Goal: Task Accomplishment & Management: Use online tool/utility

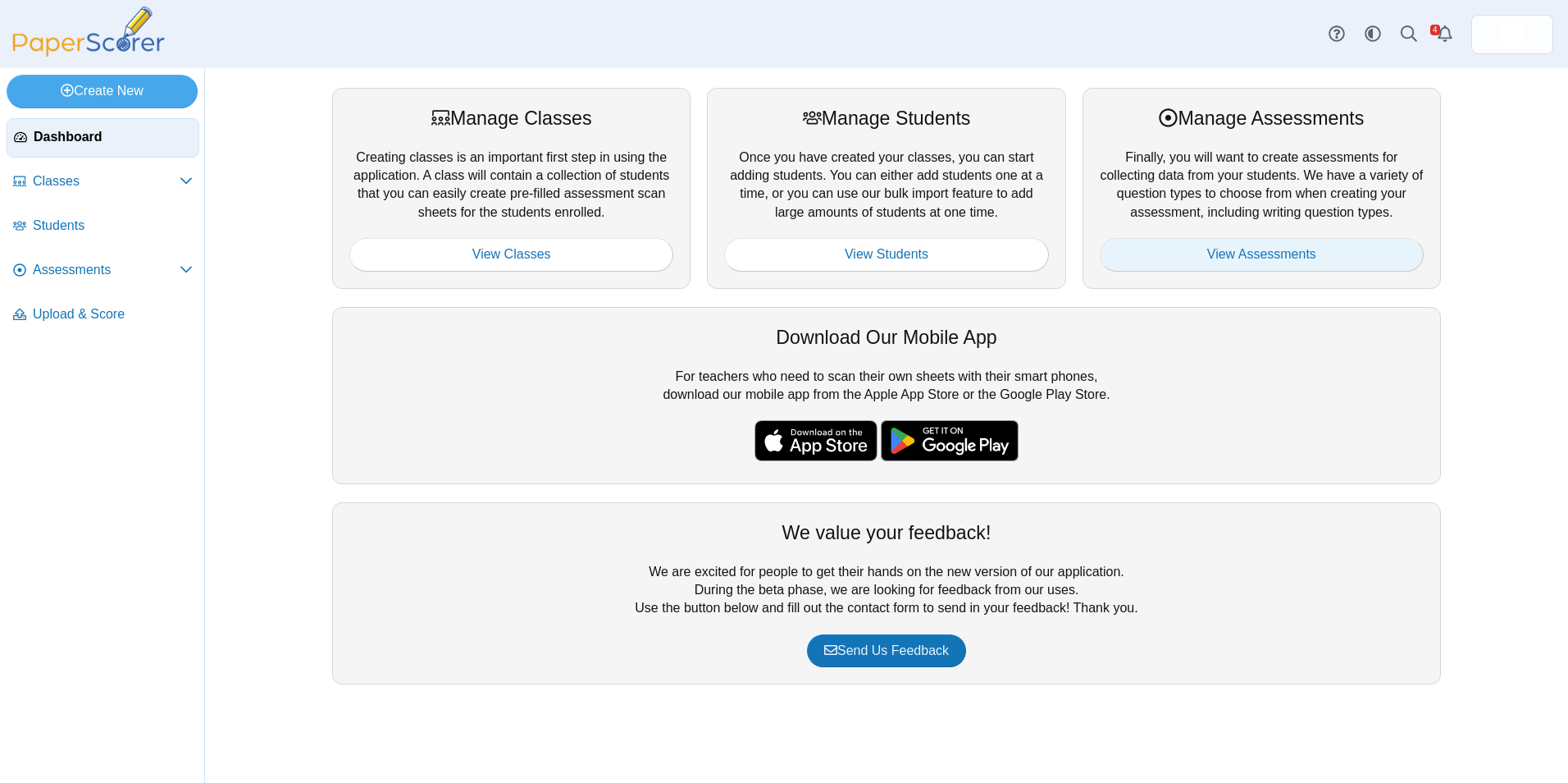
click at [1255, 261] on link "View Assessments" at bounding box center [1262, 255] width 324 height 33
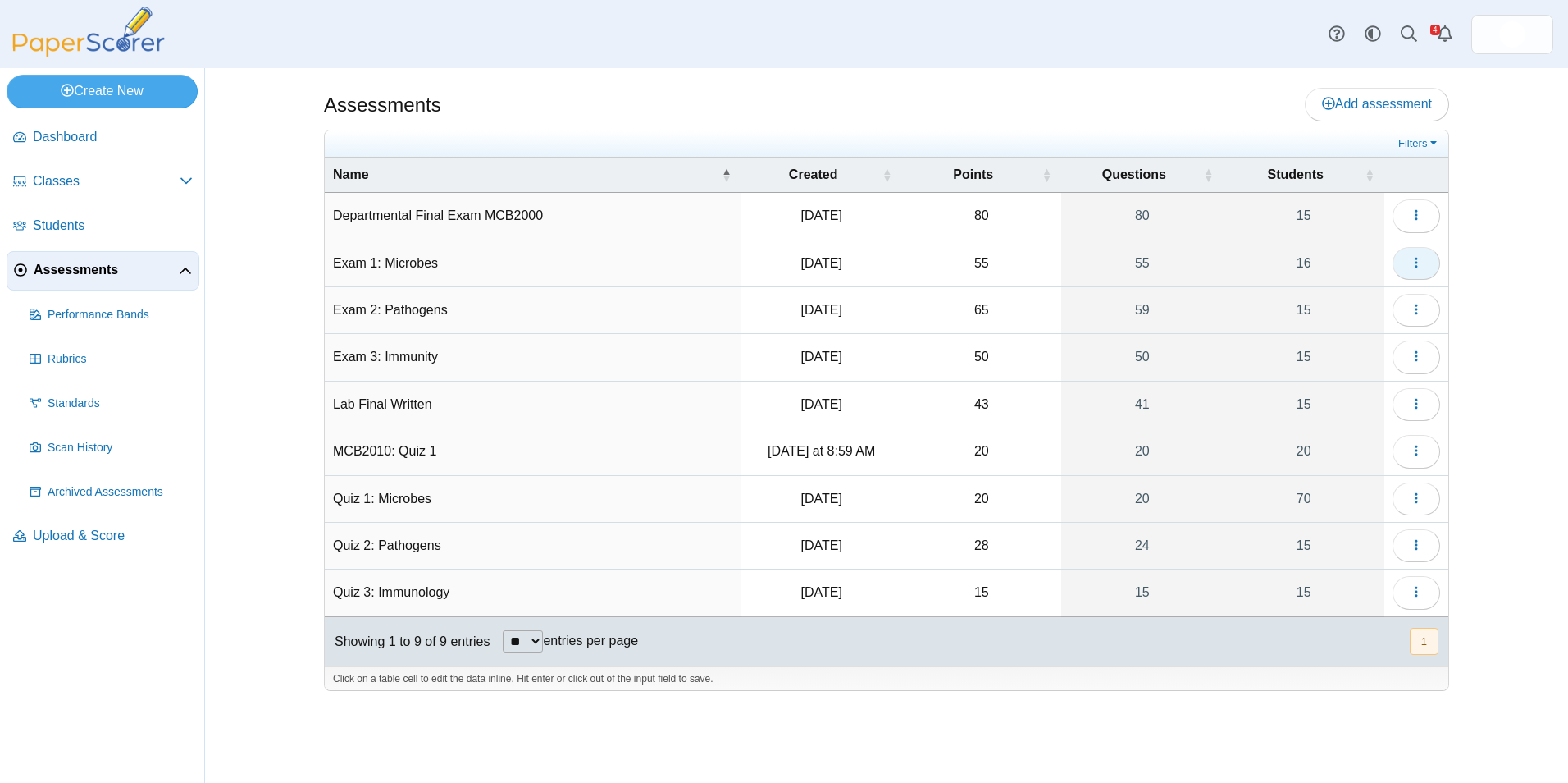
click at [1425, 259] on button "button" at bounding box center [1416, 263] width 48 height 33
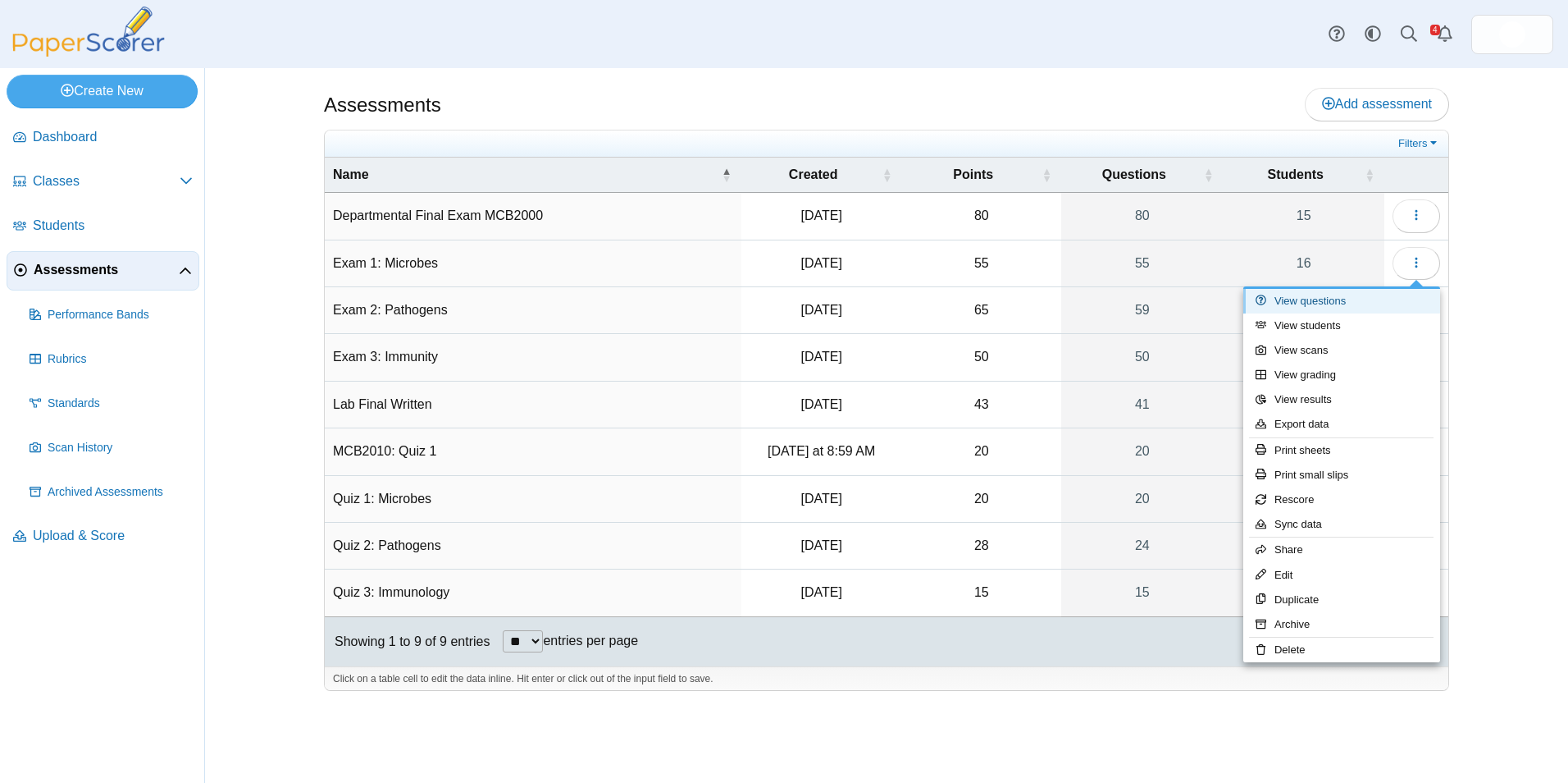
click at [1406, 298] on link "View questions" at bounding box center [1342, 301] width 197 height 25
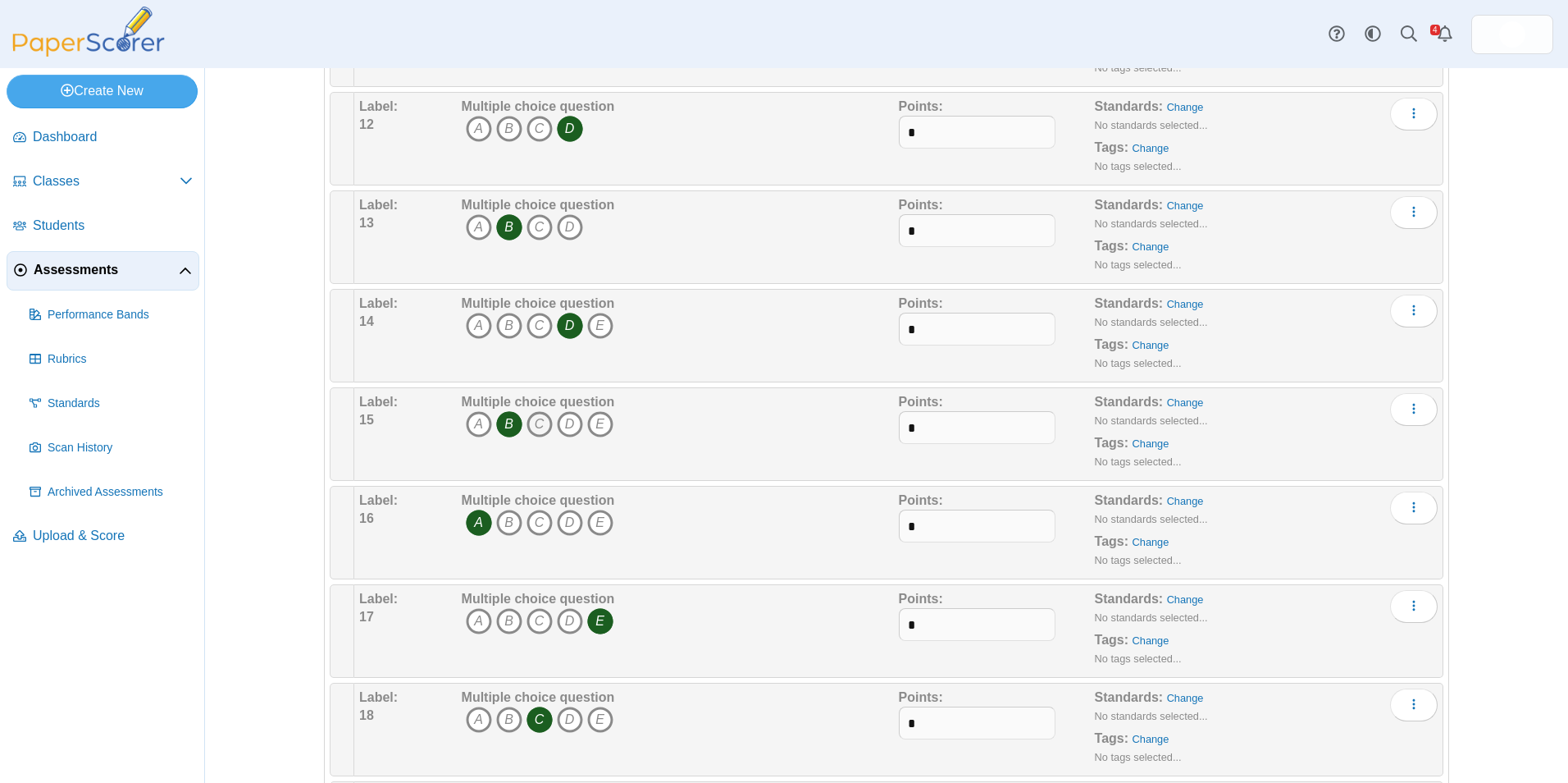
scroll to position [1290, 0]
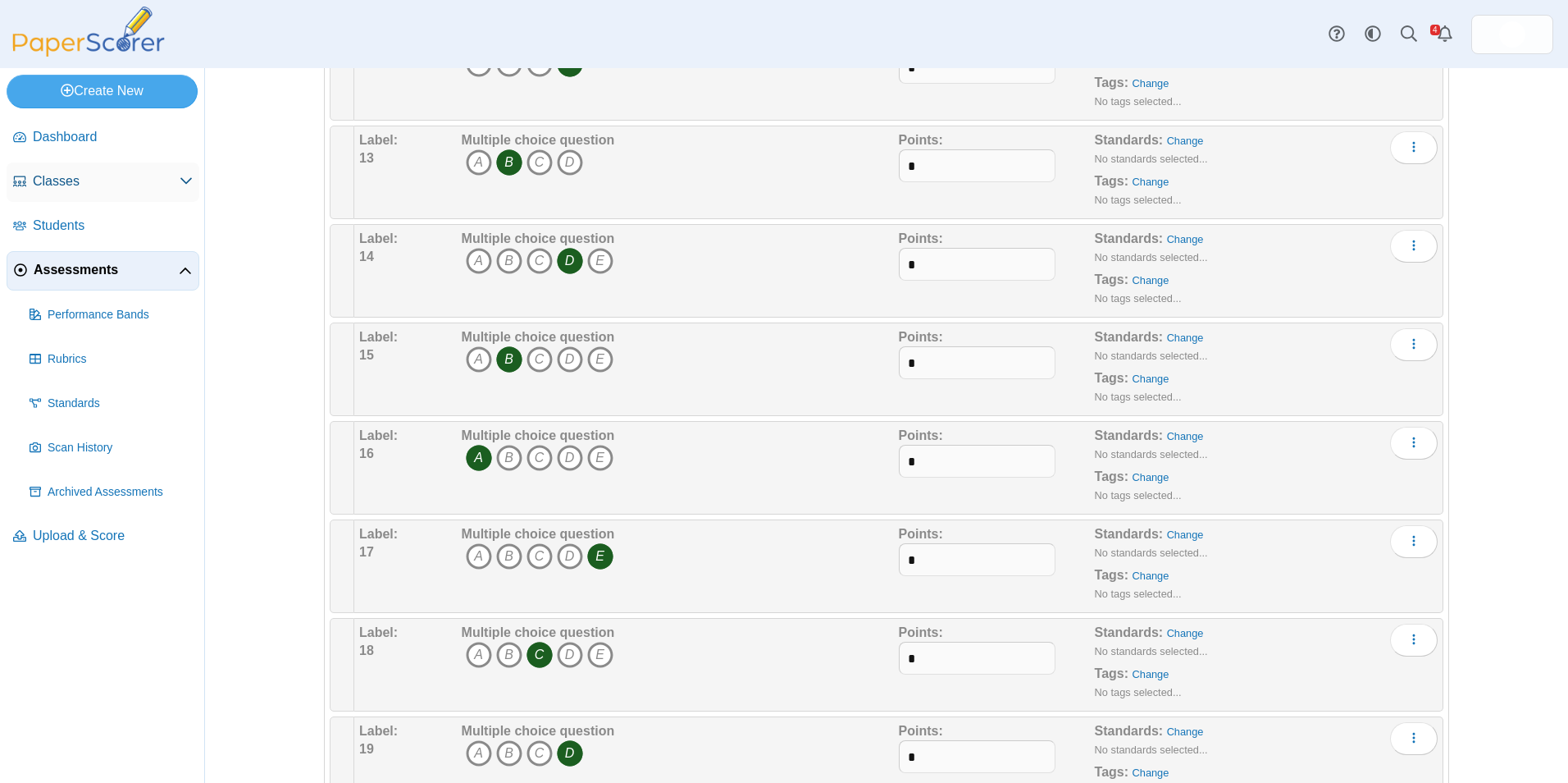
click at [96, 178] on span "Classes" at bounding box center [107, 181] width 147 height 18
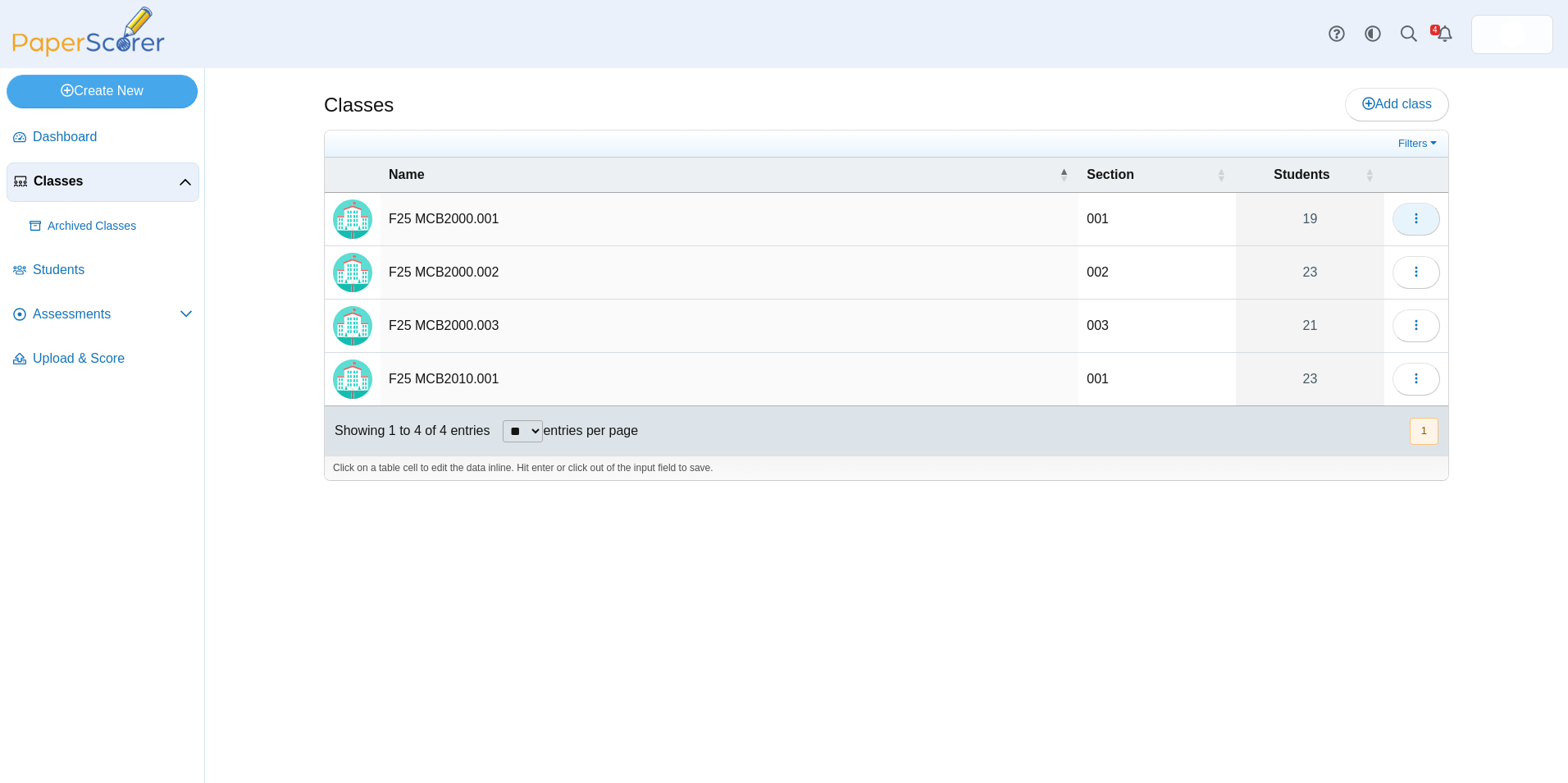
click at [1413, 228] on button "button" at bounding box center [1416, 219] width 48 height 33
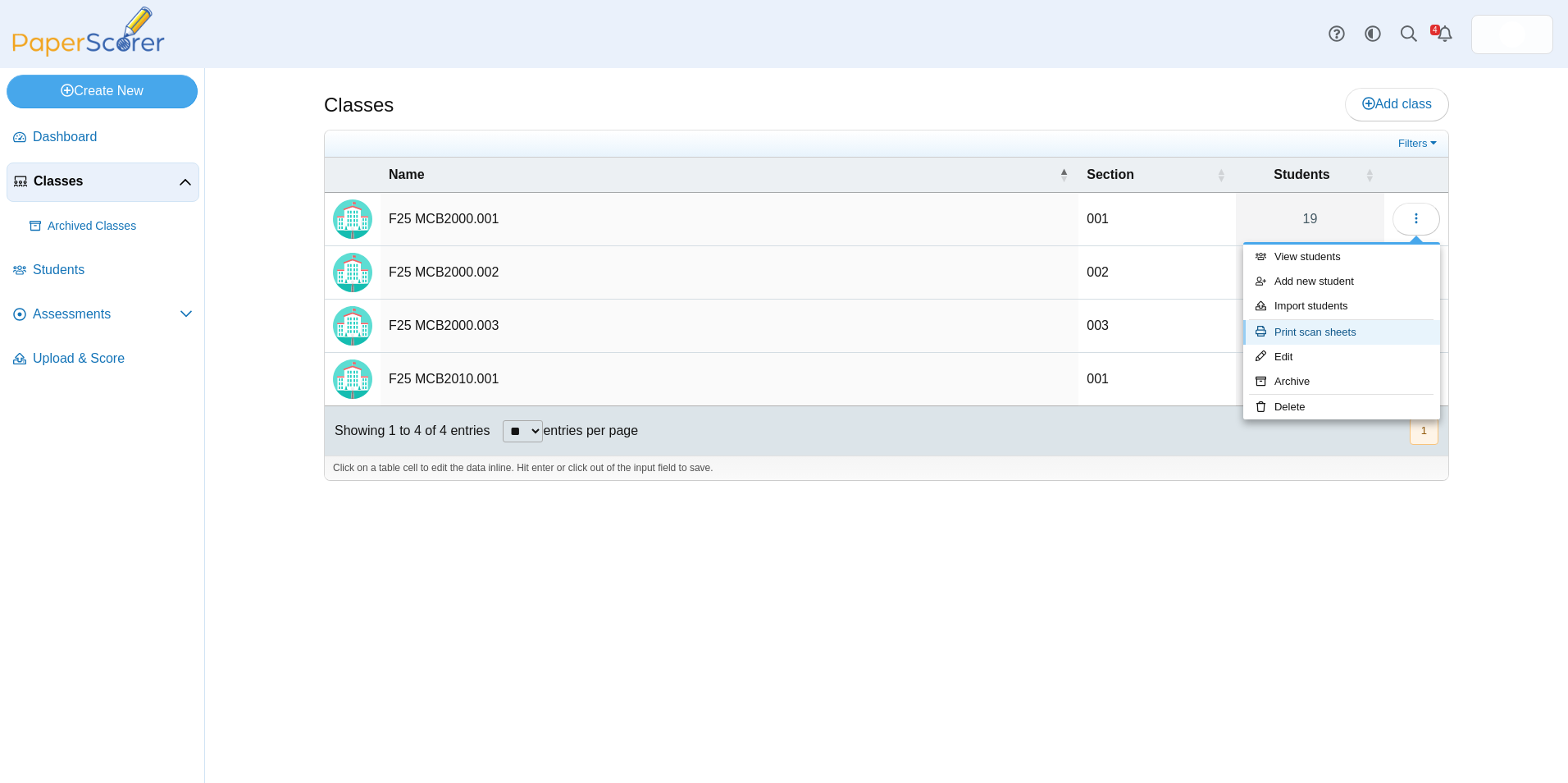
click at [1379, 332] on link "Print scan sheets" at bounding box center [1342, 332] width 197 height 25
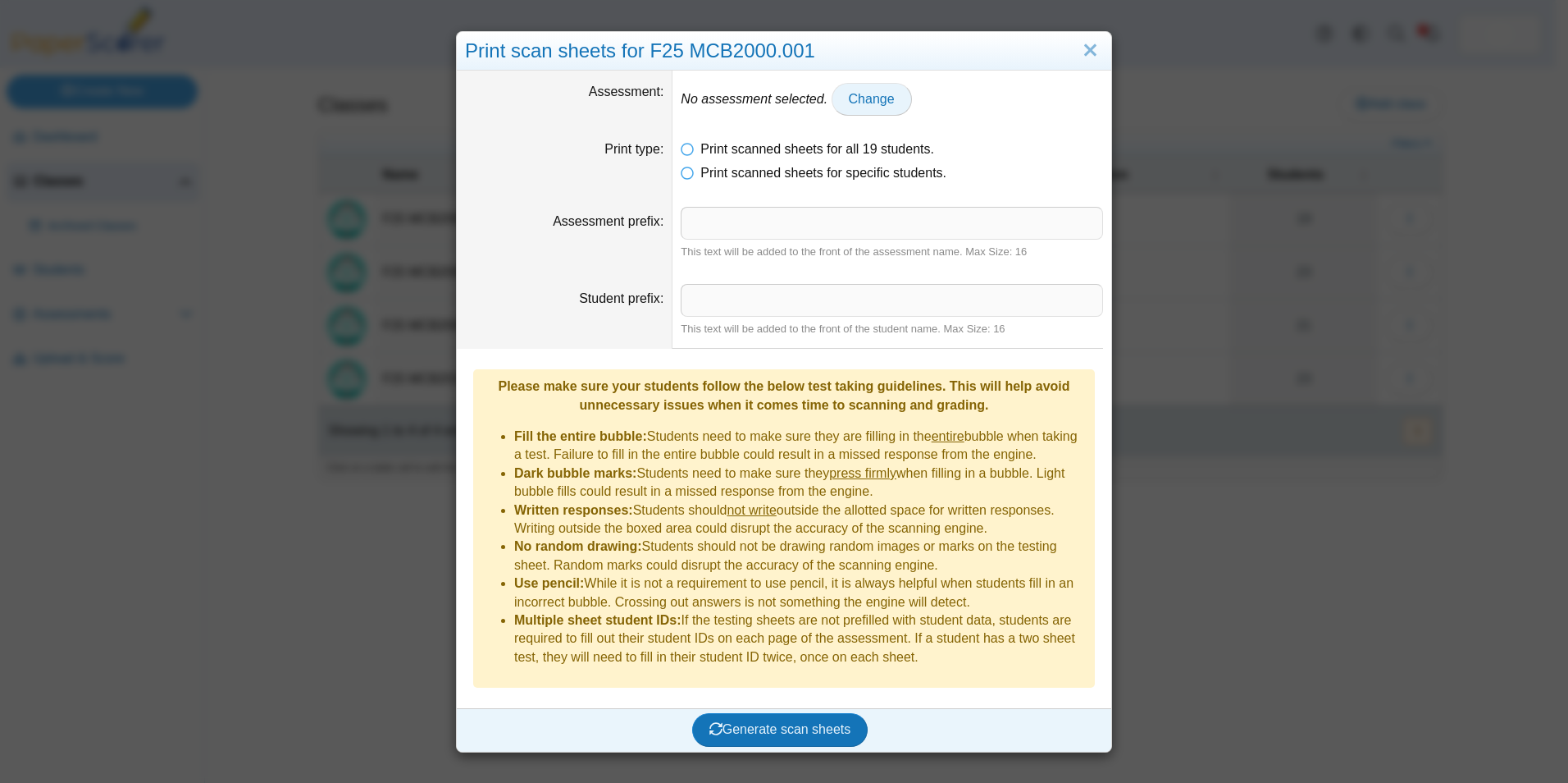
click at [858, 95] on span "Change" at bounding box center [872, 98] width 46 height 14
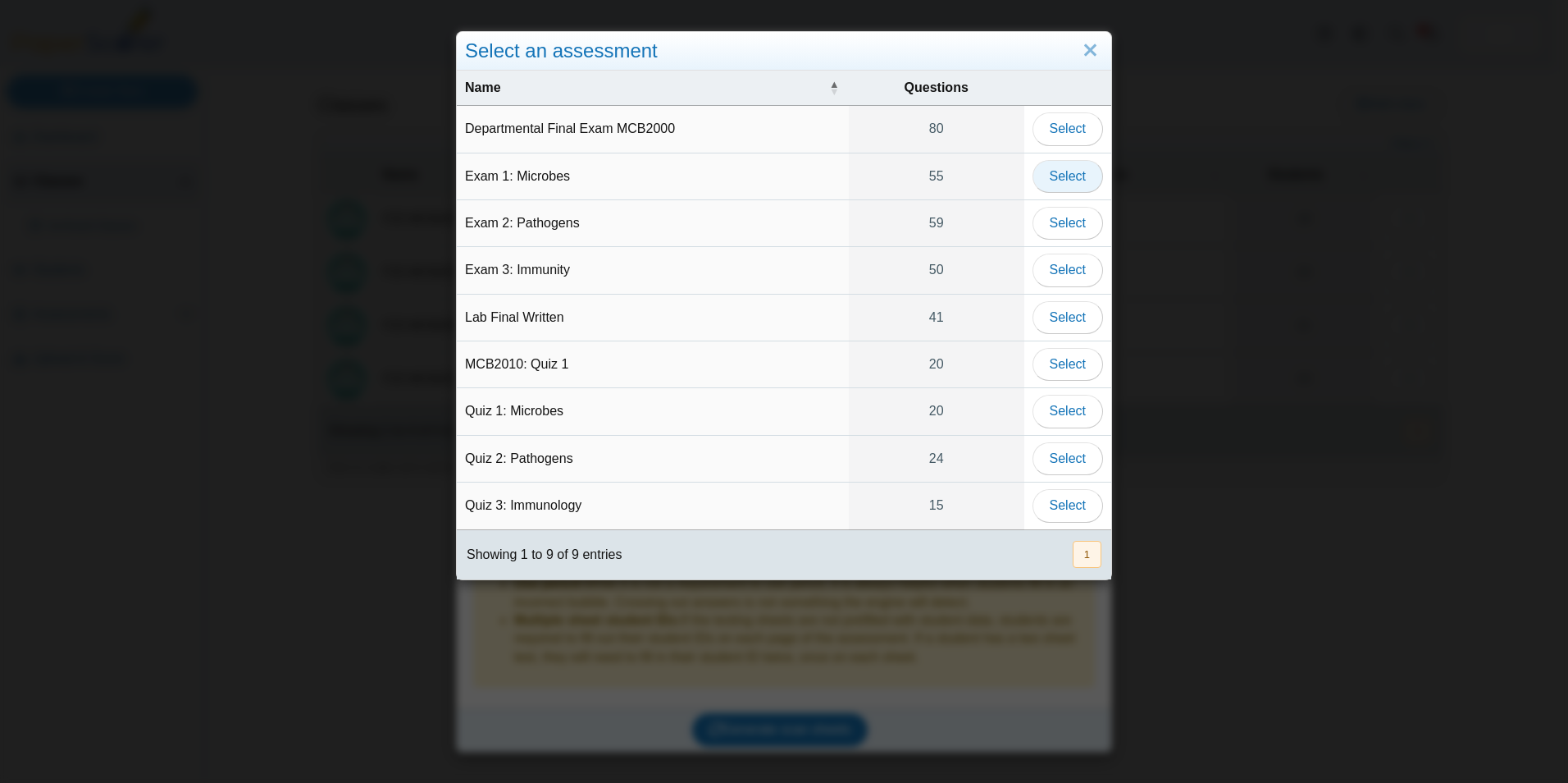
click at [1053, 181] on span "Select" at bounding box center [1067, 176] width 36 height 14
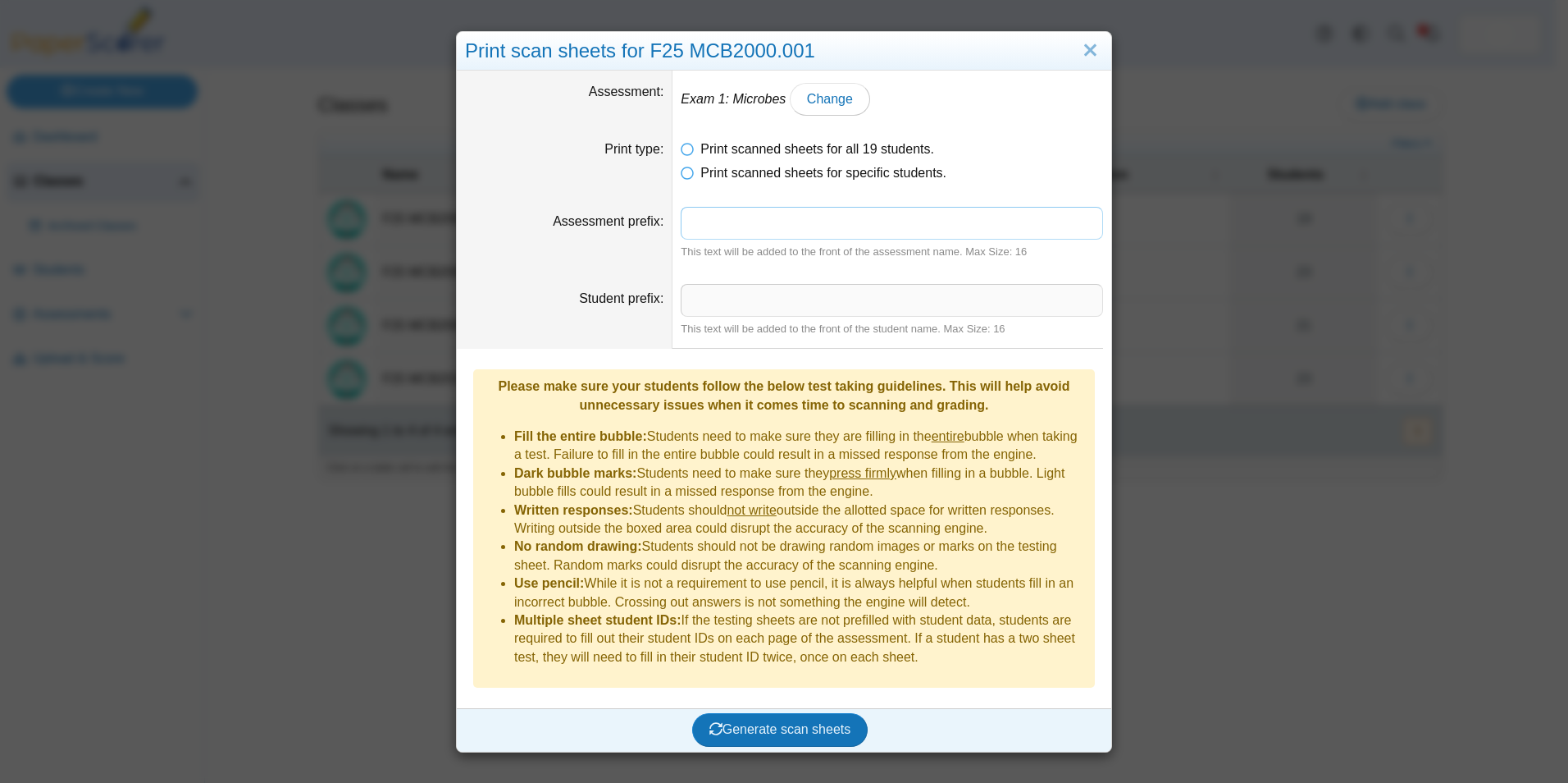
click at [701, 222] on input "Assessment prefix" at bounding box center [891, 224] width 422 height 33
type input "*****"
click at [738, 288] on input "Student prefix" at bounding box center [891, 300] width 422 height 33
type input "***"
click at [776, 722] on span "Generate scan sheets" at bounding box center [780, 729] width 142 height 14
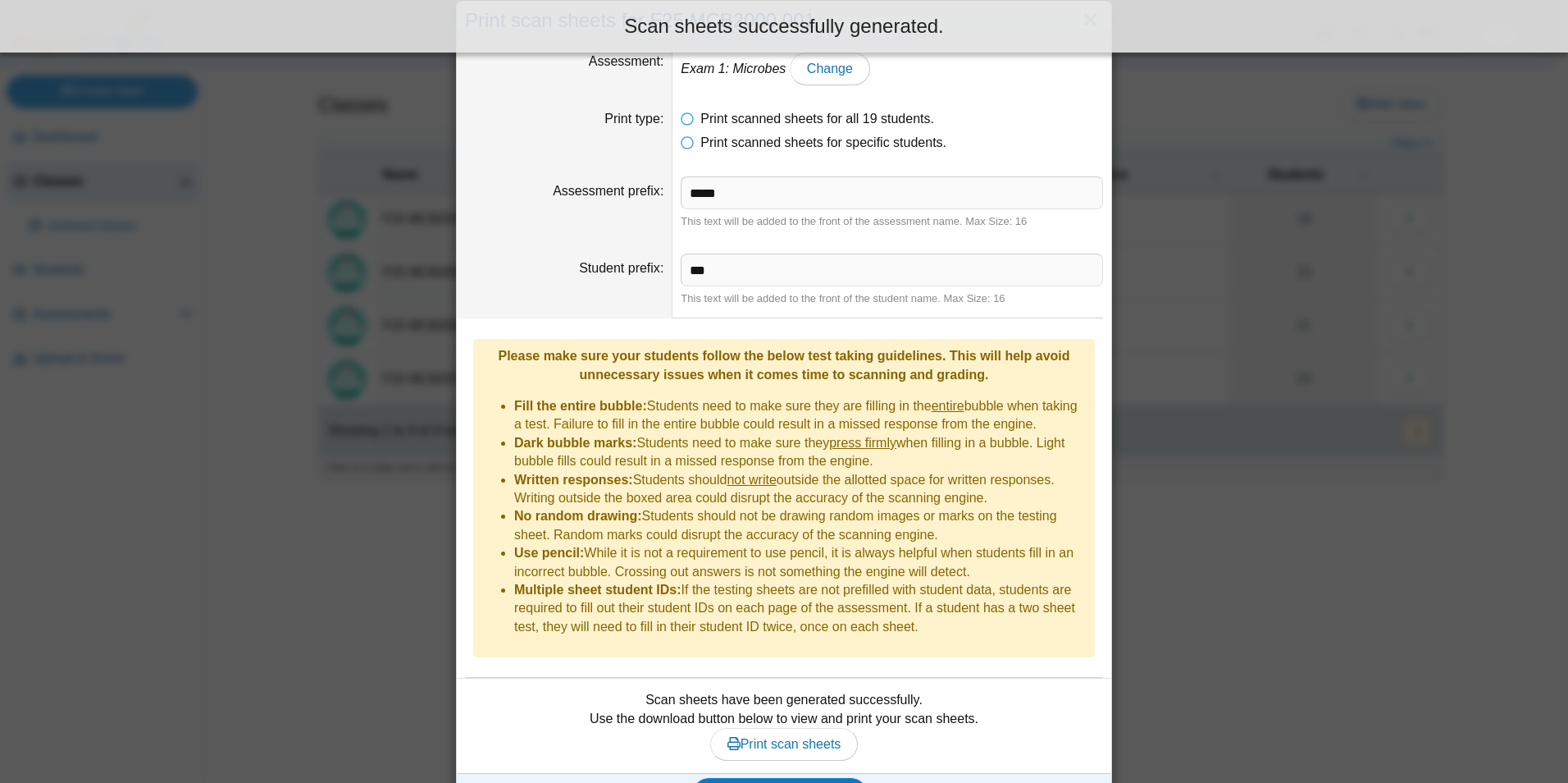
scroll to position [47, 0]
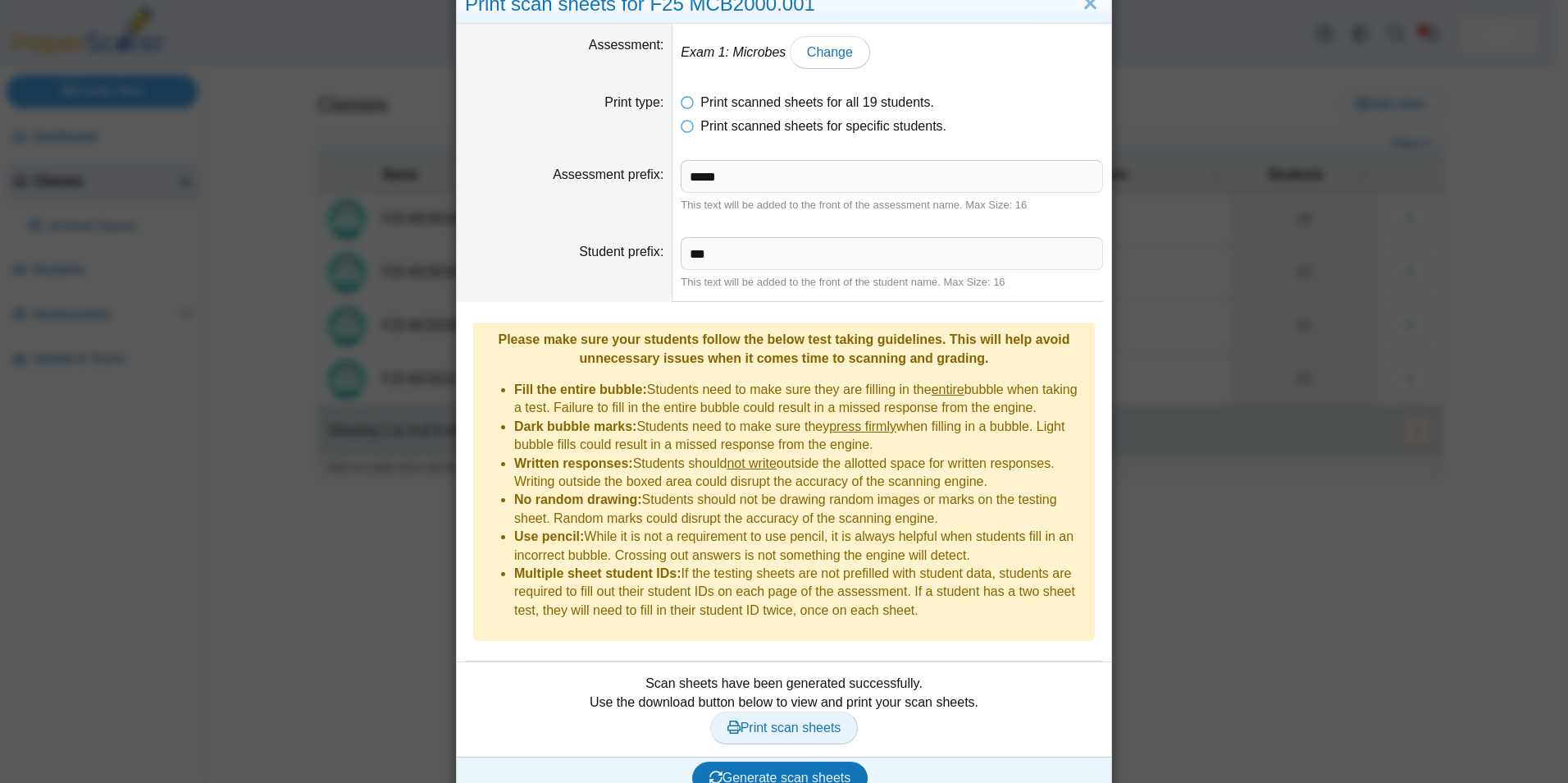
click at [791, 711] on link "Print scan sheets" at bounding box center [784, 728] width 148 height 33
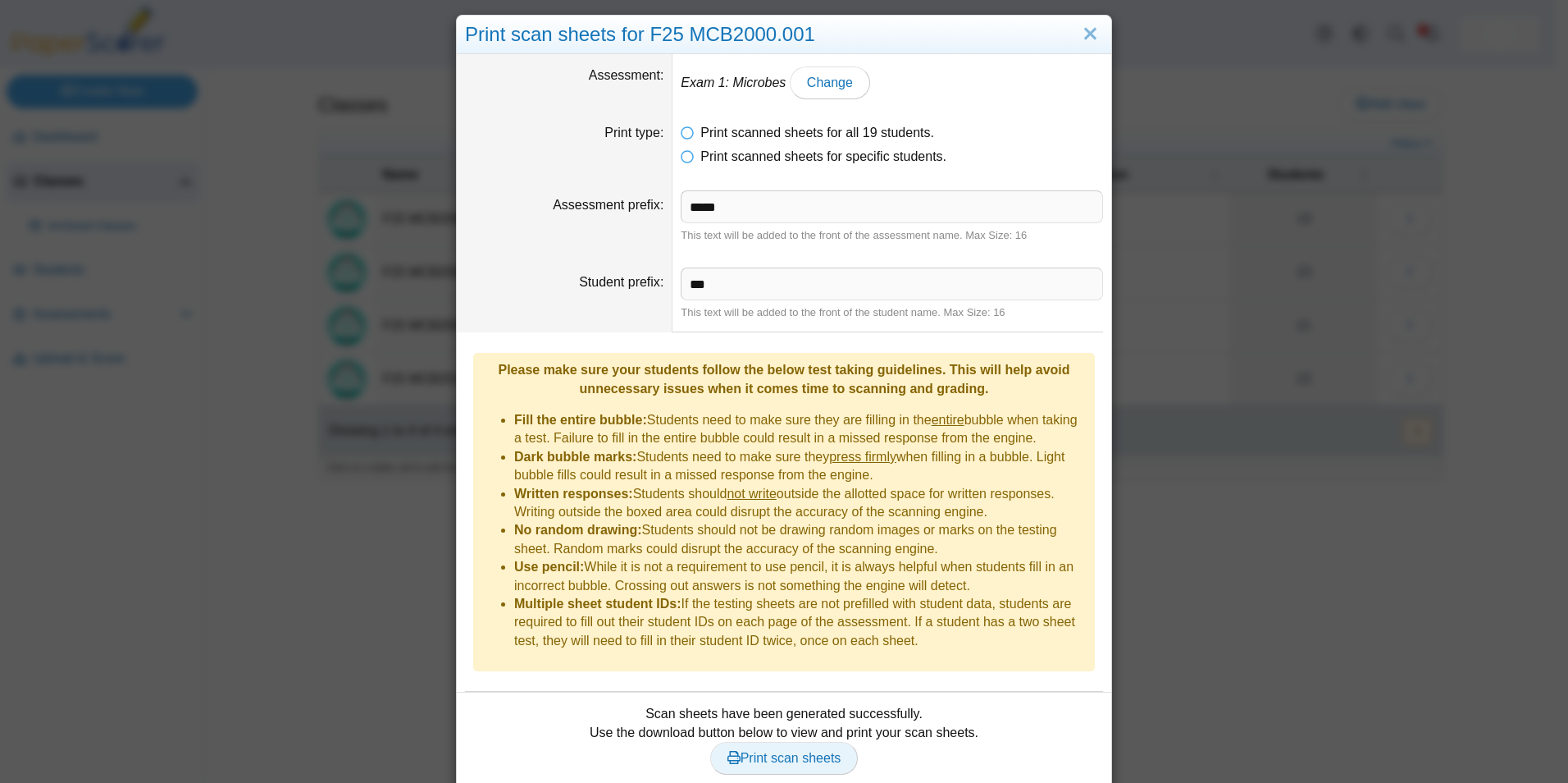
scroll to position [0, 0]
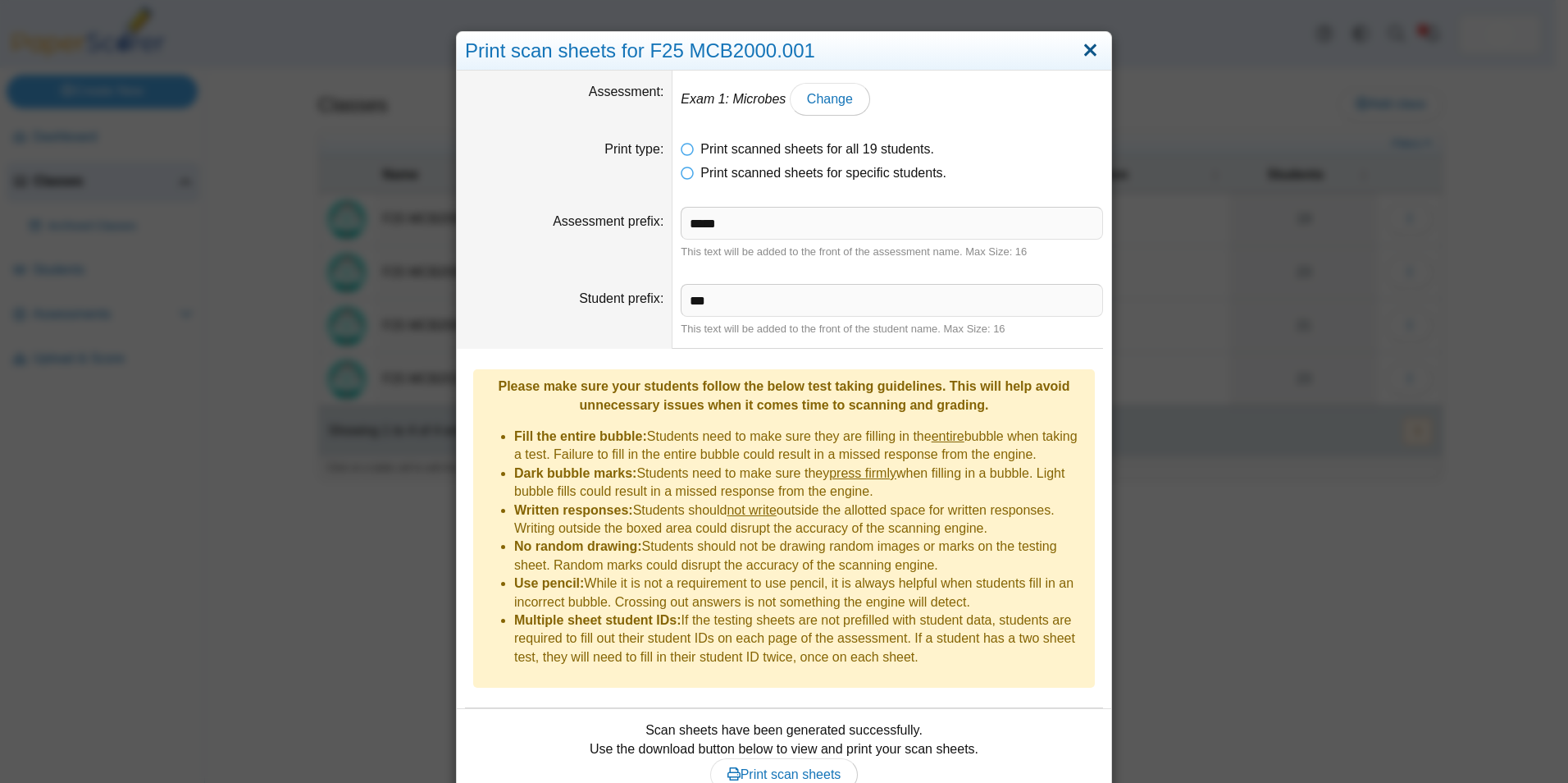
click at [1078, 49] on link "Close" at bounding box center [1090, 51] width 26 height 28
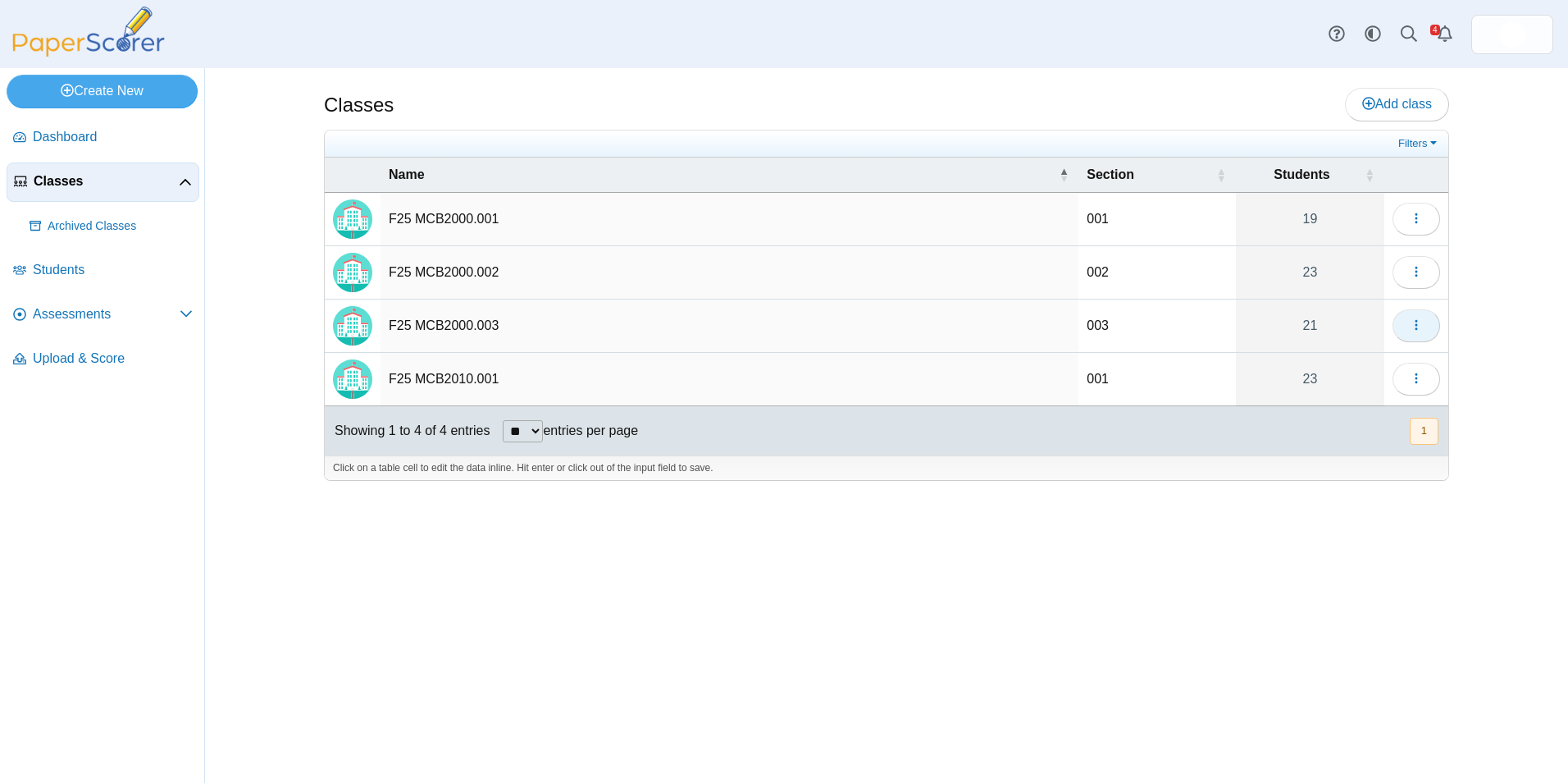
click at [1411, 323] on icon "button" at bounding box center [1416, 325] width 13 height 13
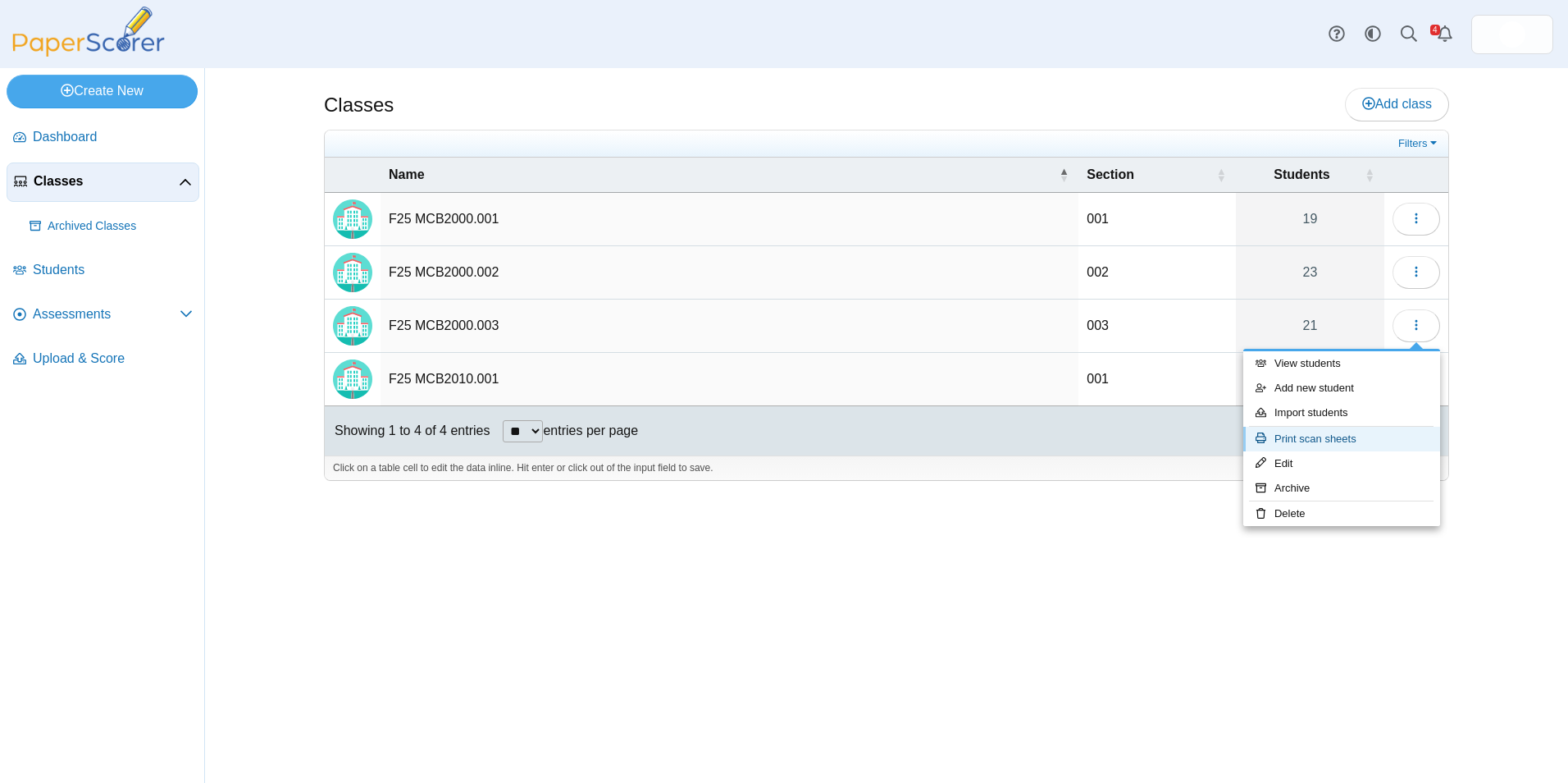
click at [1404, 446] on link "Print scan sheets" at bounding box center [1342, 439] width 197 height 25
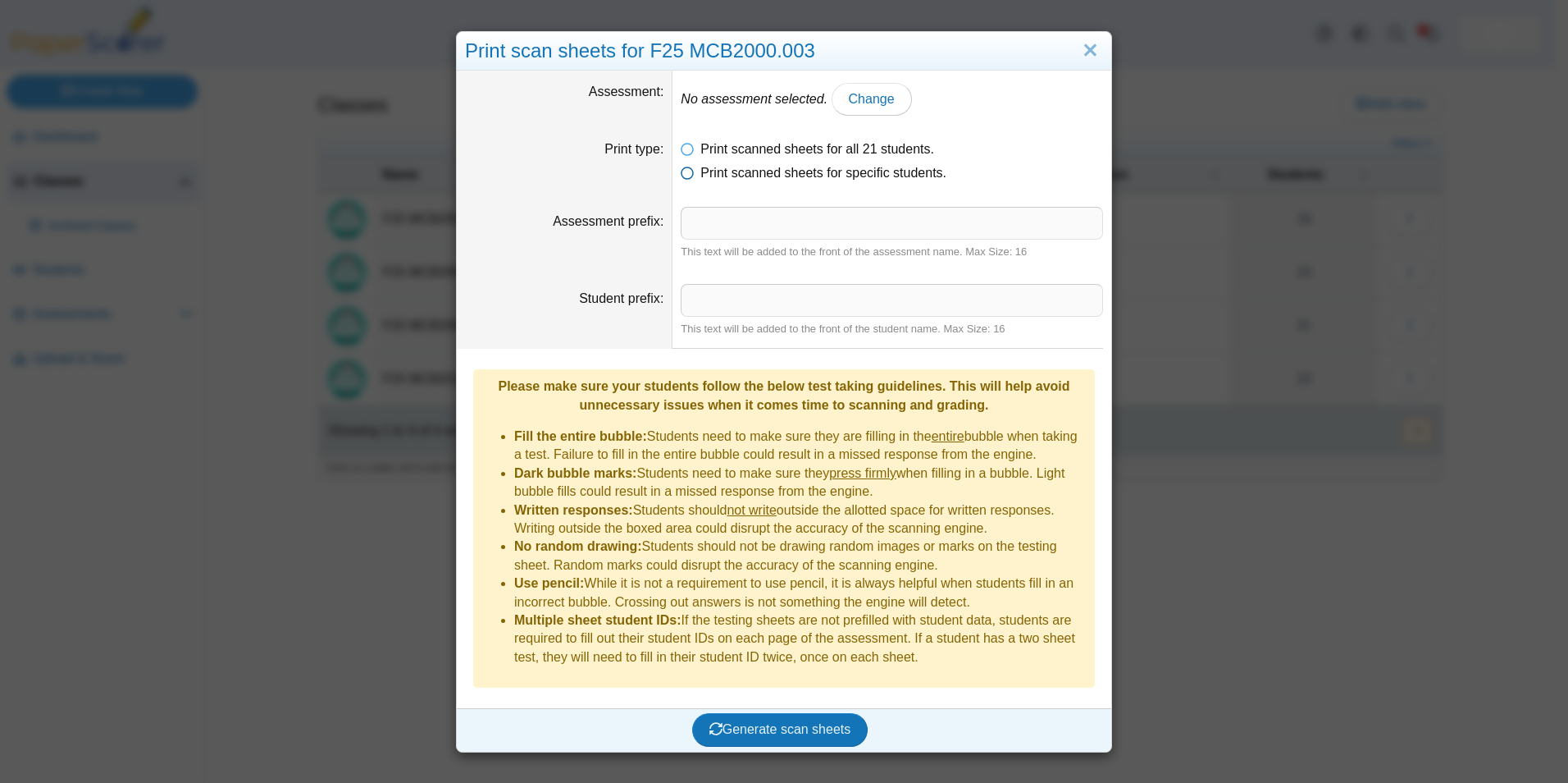
click at [716, 170] on span "Print scanned sheets for specific students." at bounding box center [822, 172] width 246 height 14
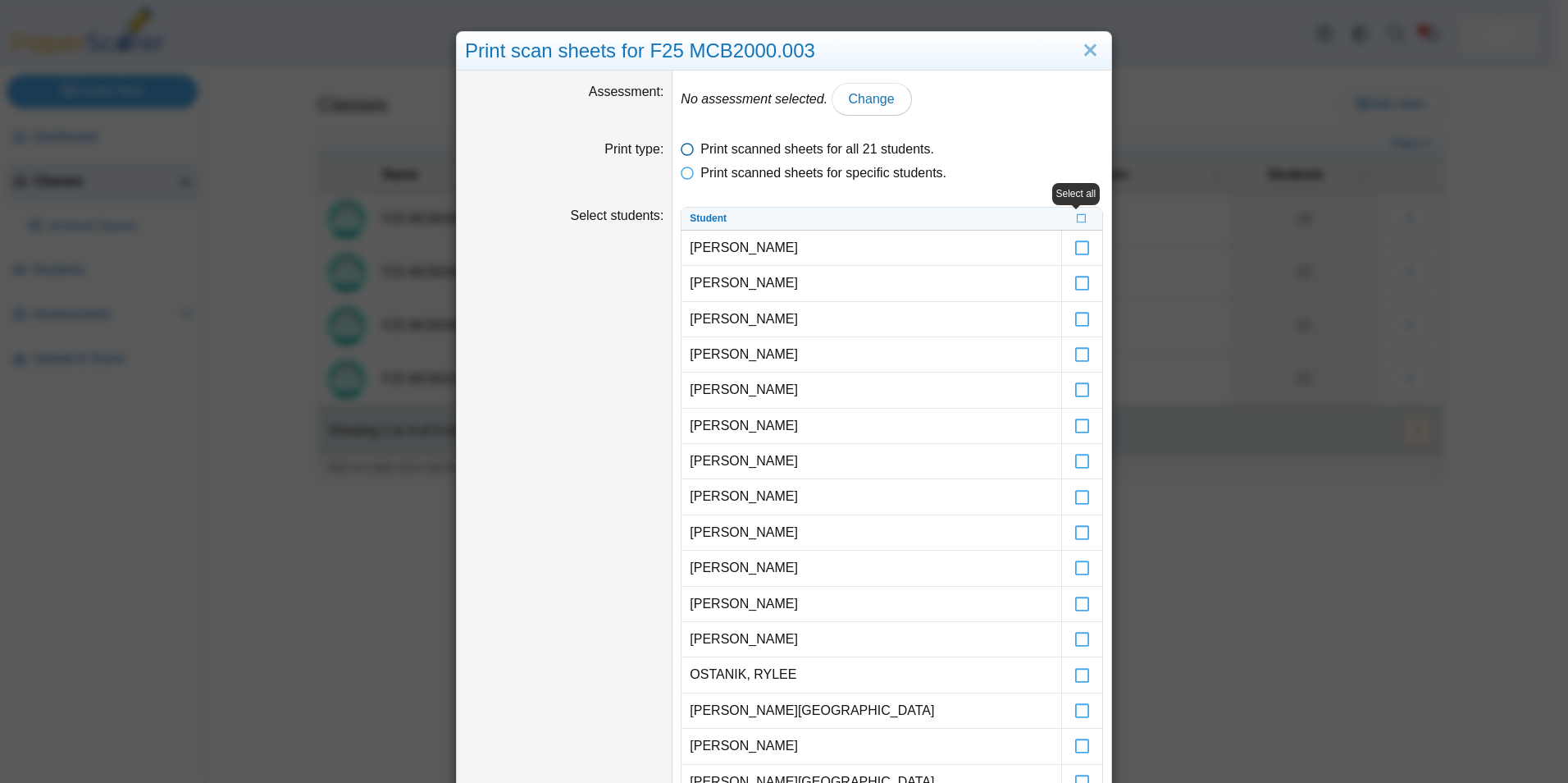
click at [728, 145] on span "Print scanned sheets for all 21 students." at bounding box center [817, 148] width 234 height 14
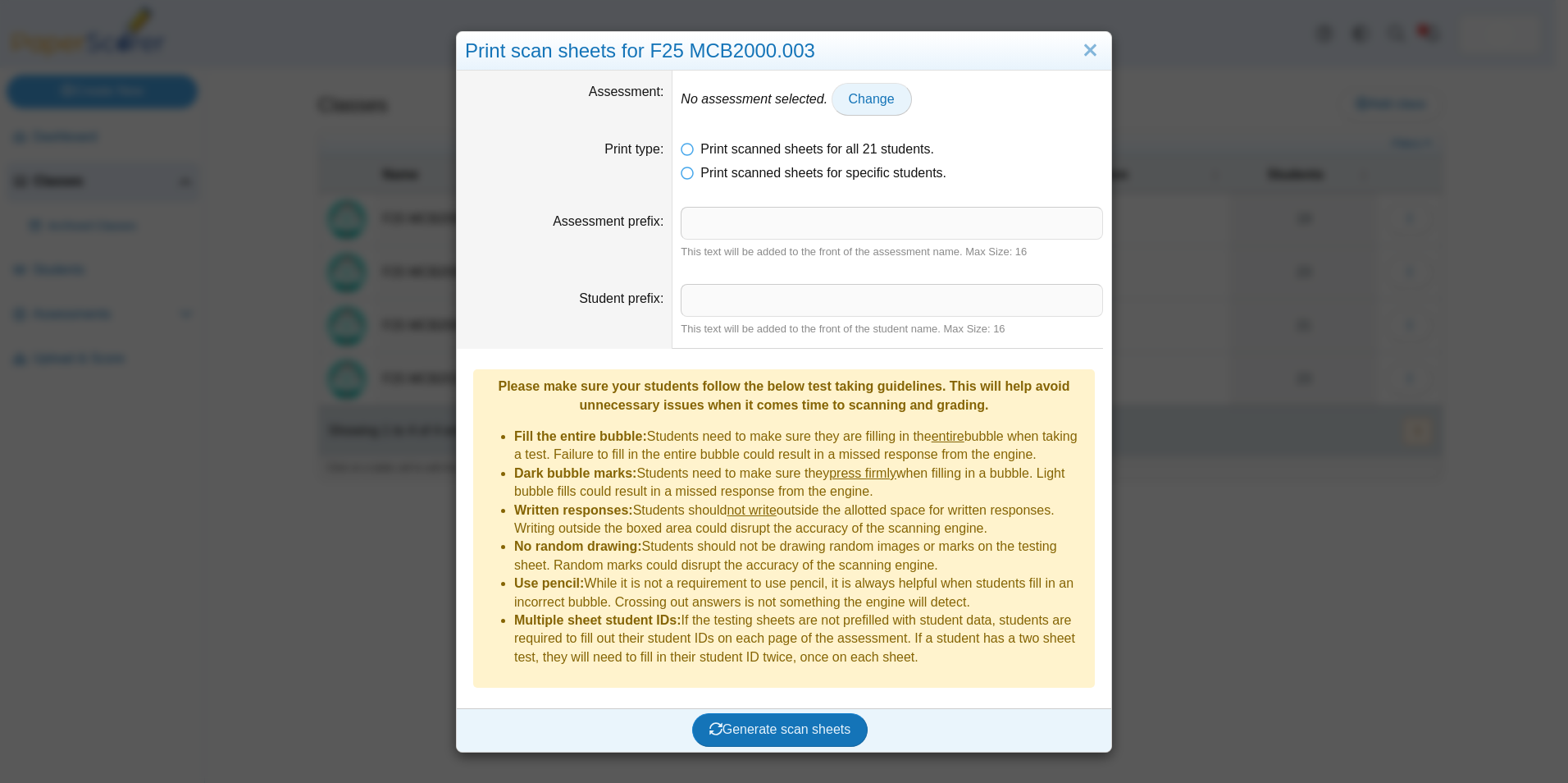
click at [888, 105] on link "Change" at bounding box center [871, 99] width 80 height 33
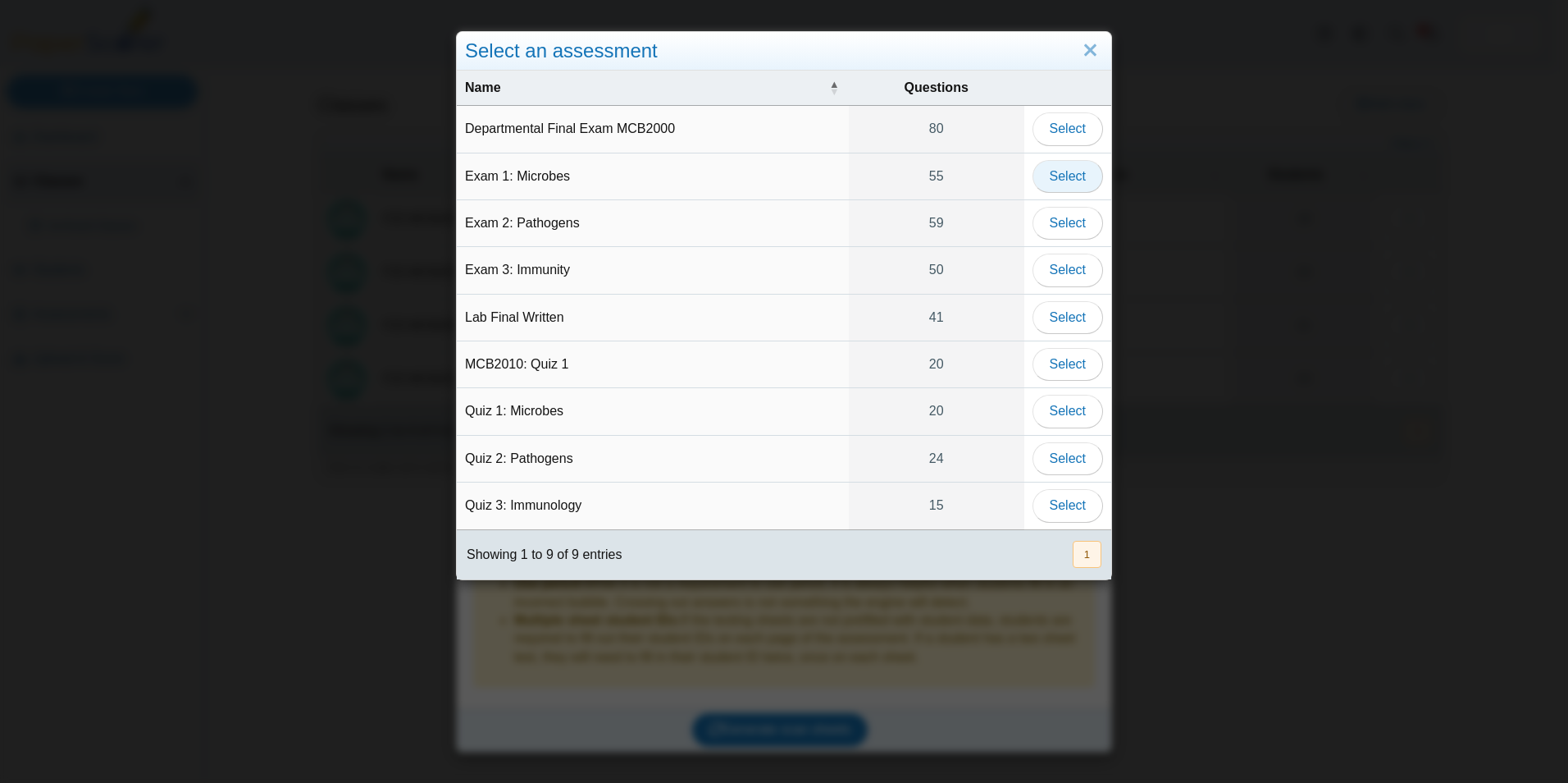
click at [1040, 178] on button "Select" at bounding box center [1067, 177] width 71 height 33
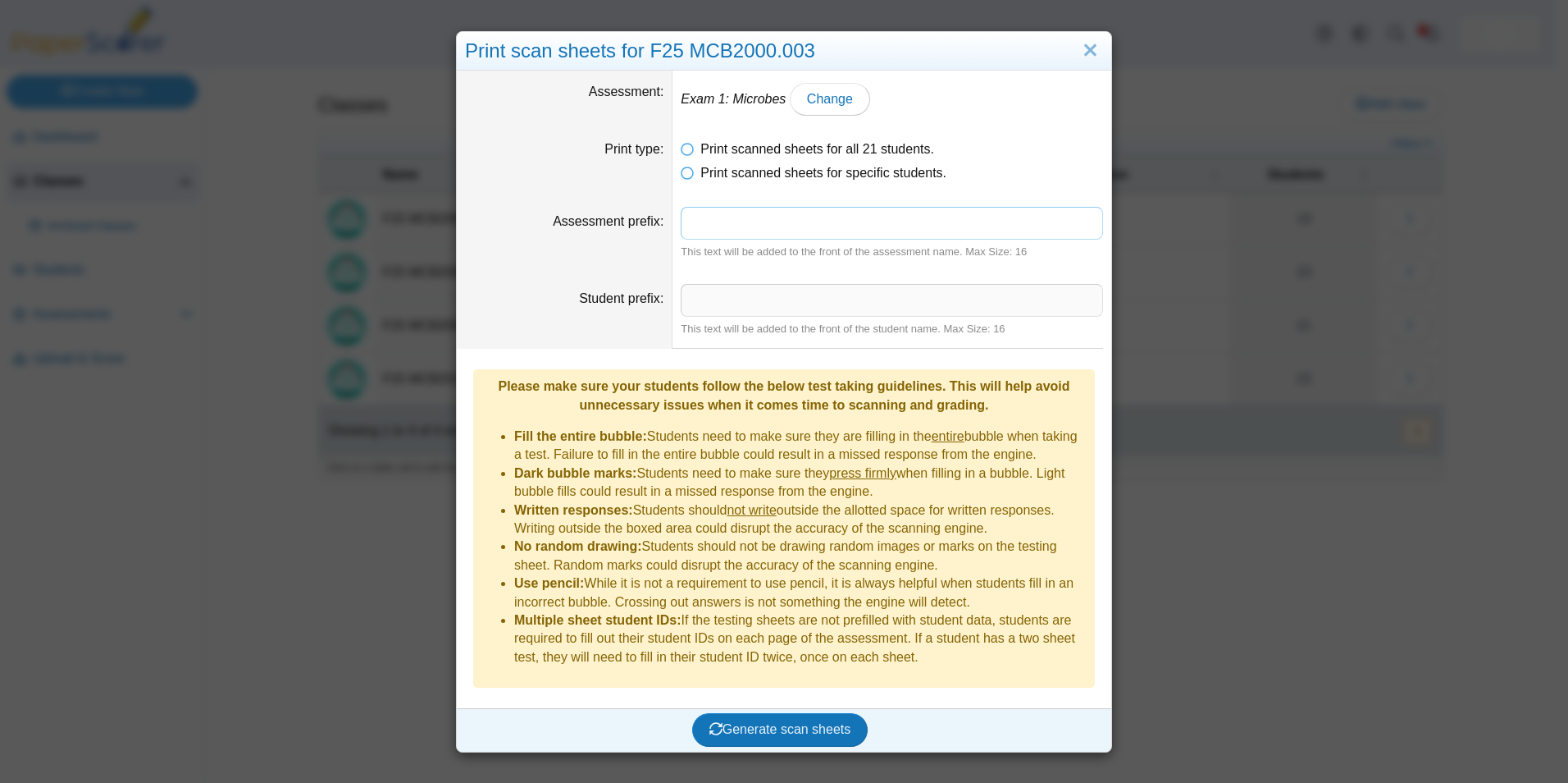
click at [758, 230] on input "Assessment prefix" at bounding box center [891, 224] width 422 height 33
type input "*****"
click at [727, 299] on input "***" at bounding box center [891, 300] width 422 height 33
type input "***"
click at [778, 722] on span "Generate scan sheets" at bounding box center [780, 729] width 142 height 14
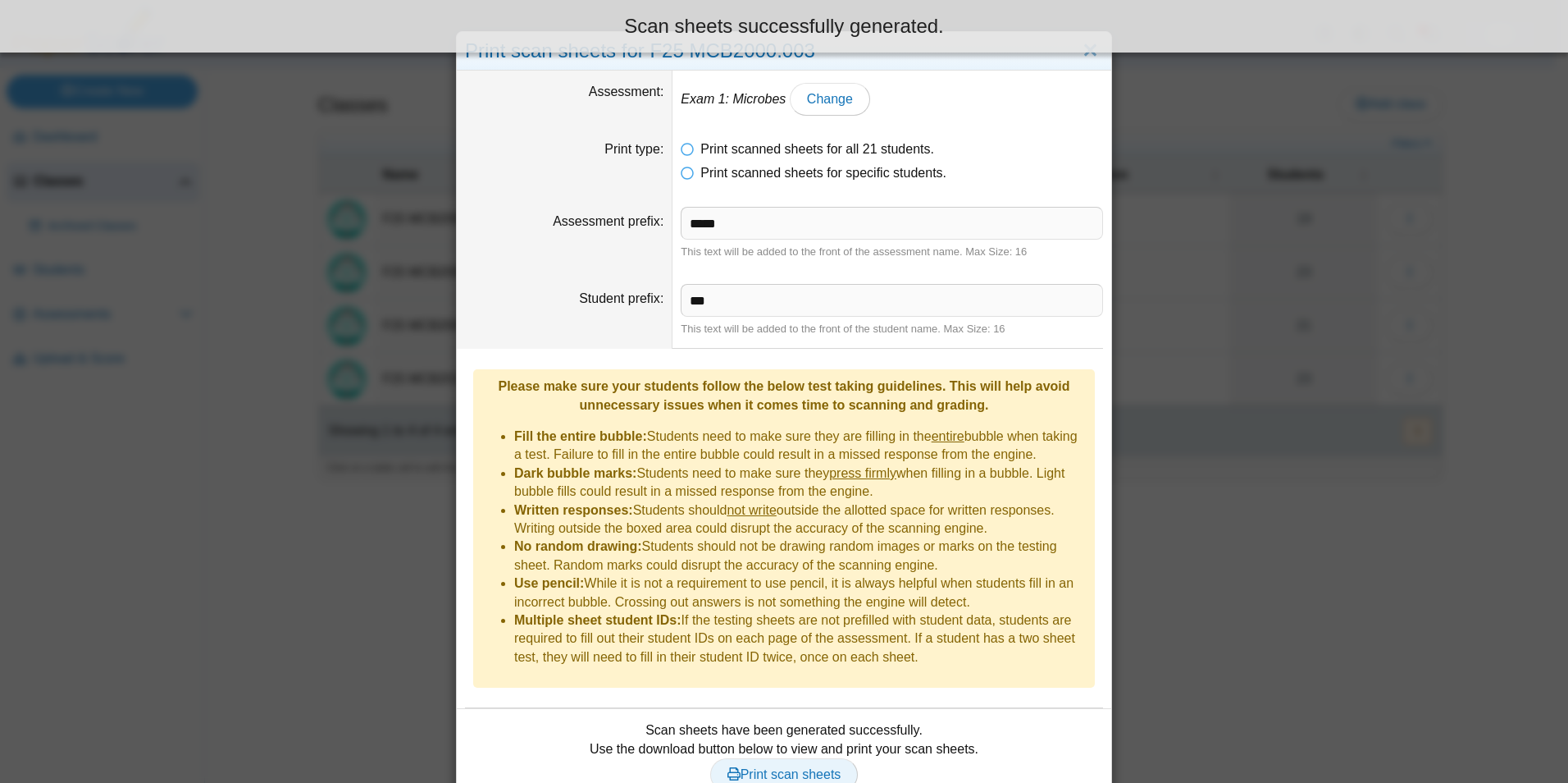
click at [750, 760] on link "Print scan sheets" at bounding box center [784, 775] width 148 height 33
